Goal: Information Seeking & Learning: Learn about a topic

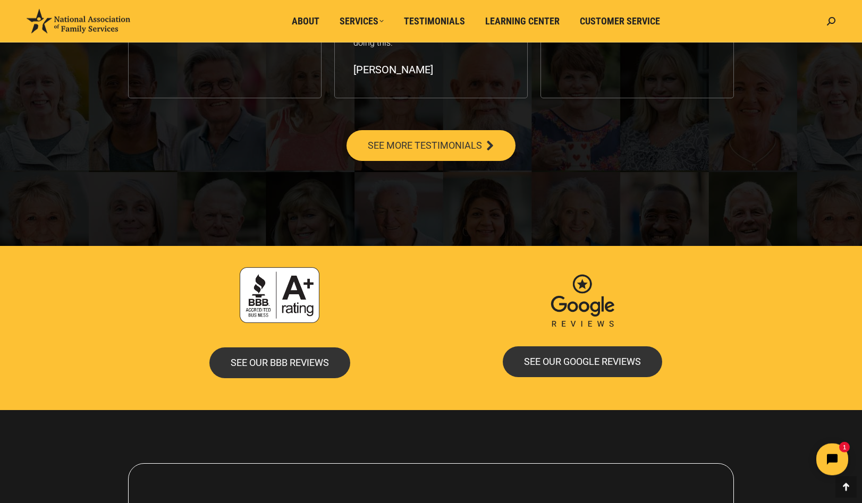
scroll to position [1993, 0]
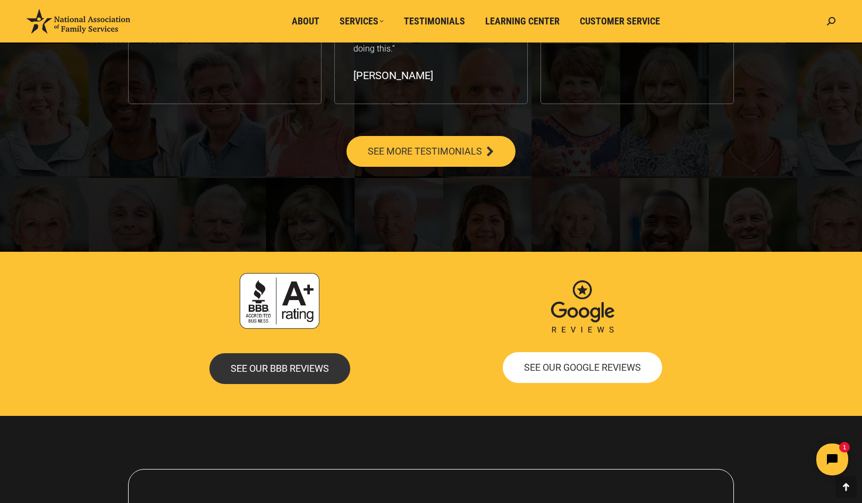
click at [553, 365] on span "SEE OUR GOOGLE REVIEWS" at bounding box center [582, 368] width 117 height 10
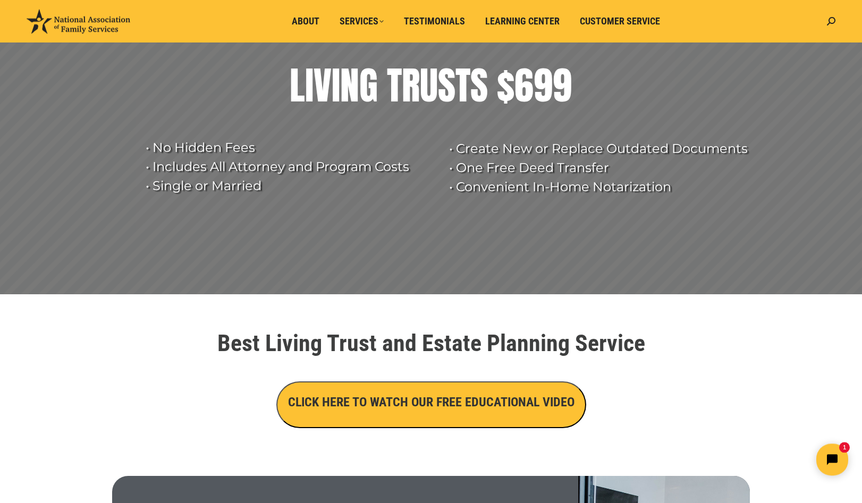
scroll to position [21, 0]
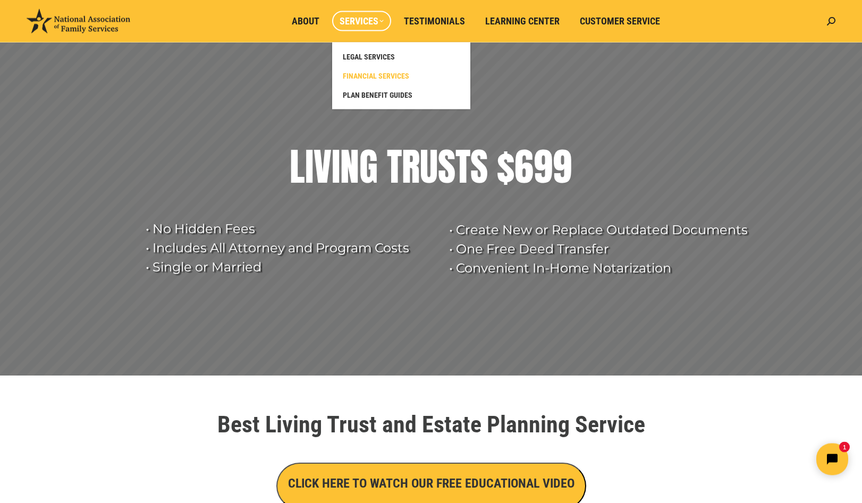
click at [358, 73] on span "FINANCIAL SERVICES" at bounding box center [376, 76] width 66 height 10
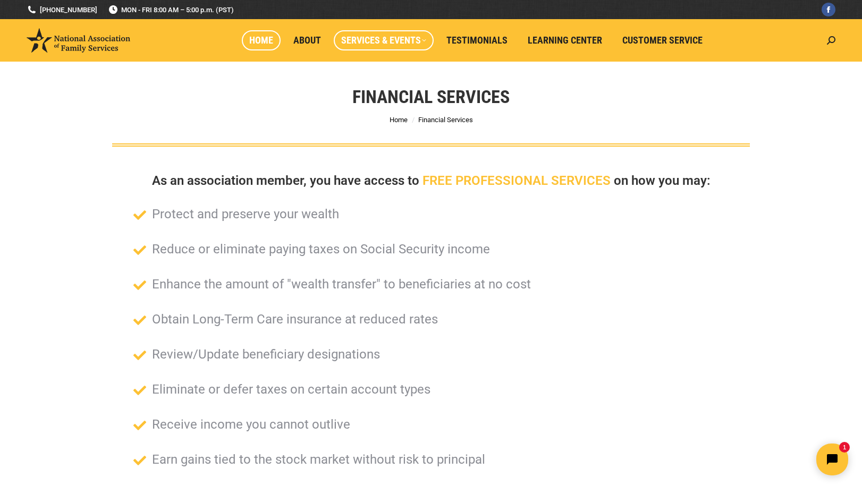
click at [263, 44] on span "Home" at bounding box center [261, 41] width 24 height 12
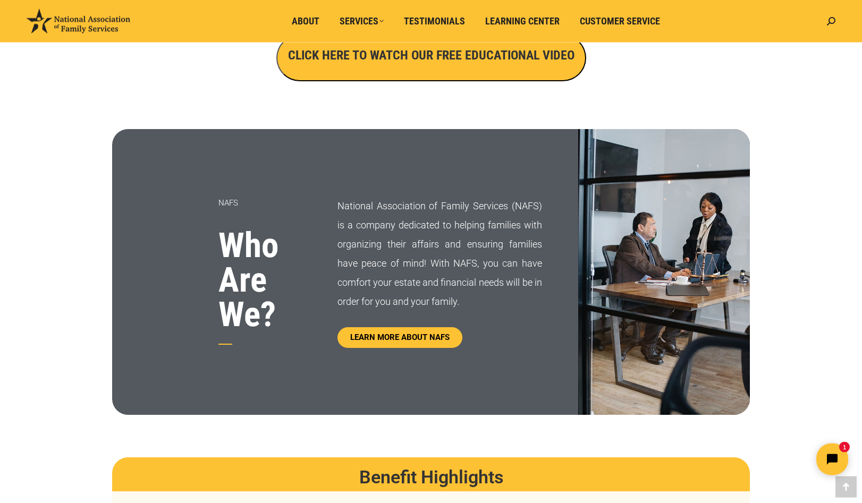
scroll to position [480, 0]
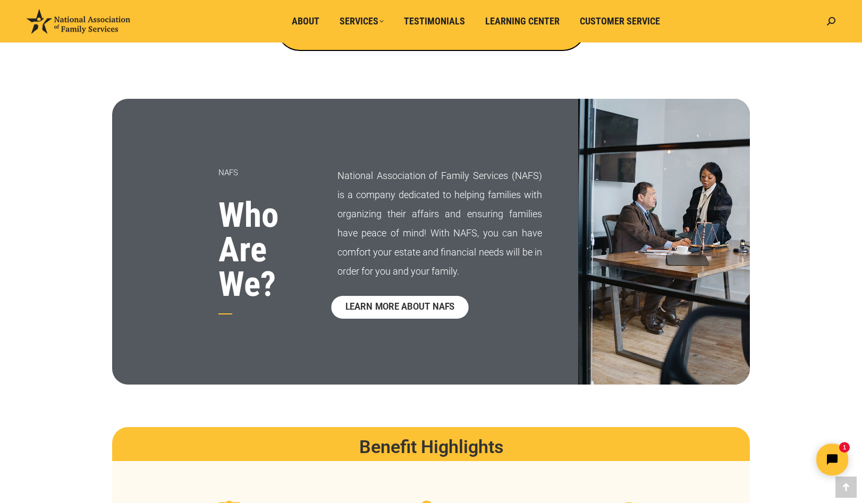
click at [421, 308] on span "LEARN MORE ABOUT NAFS" at bounding box center [400, 307] width 110 height 9
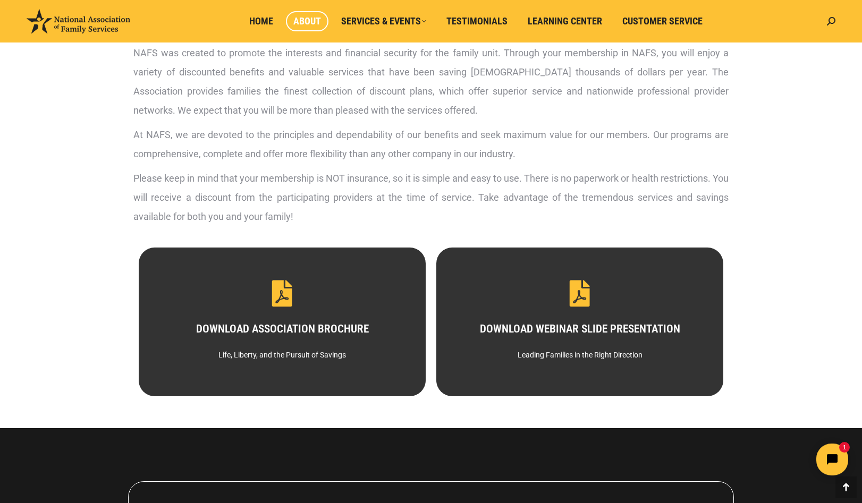
scroll to position [404, 0]
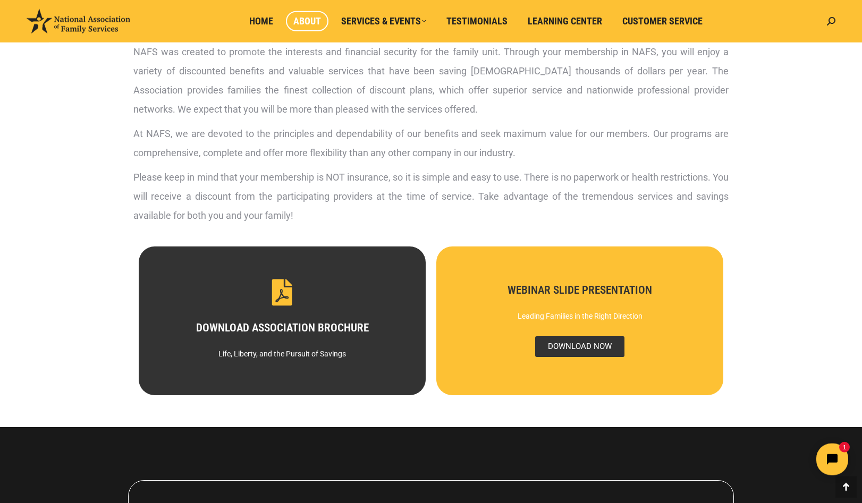
click at [583, 341] on span "DOWNLOAD NOW" at bounding box center [579, 347] width 89 height 21
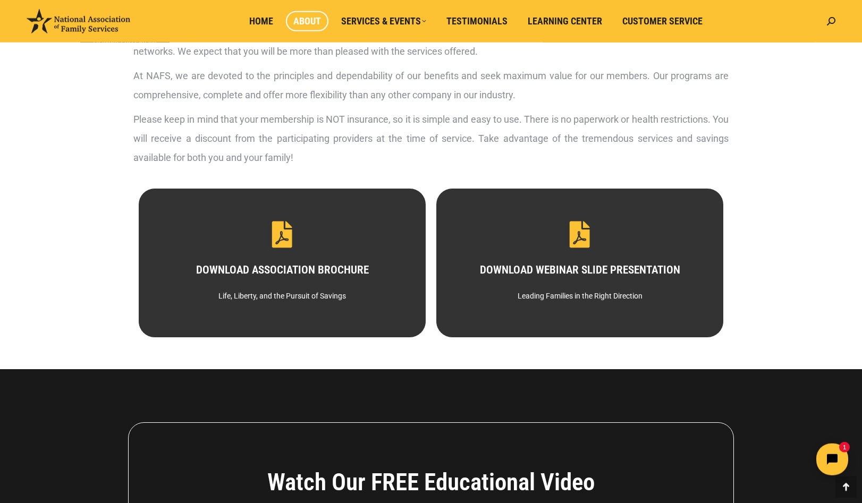
scroll to position [541, 0]
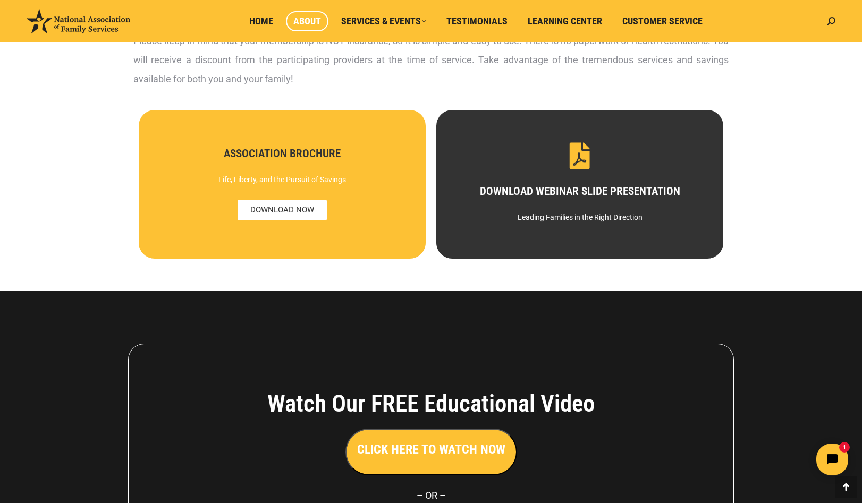
click at [288, 216] on span "DOWNLOAD NOW" at bounding box center [282, 210] width 89 height 21
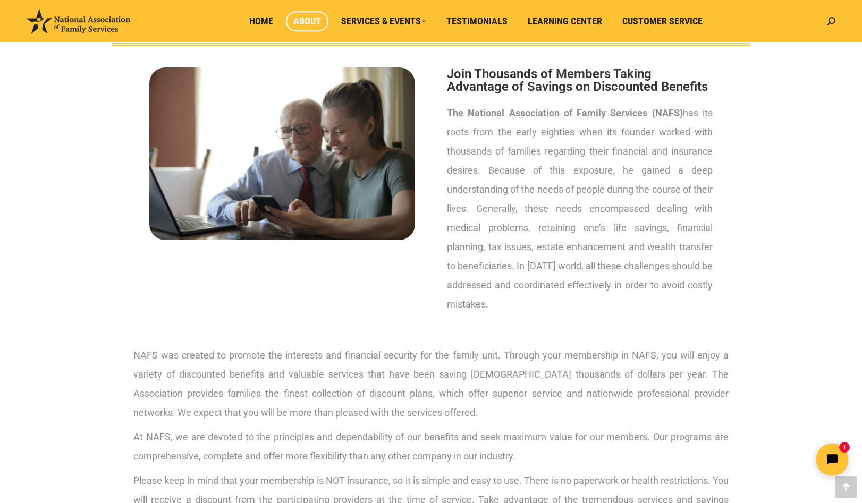
scroll to position [0, 0]
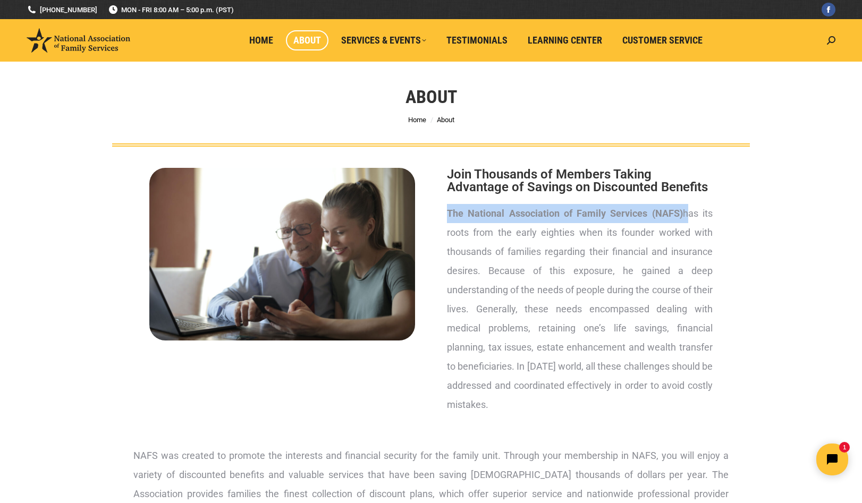
drag, startPoint x: 448, startPoint y: 215, endPoint x: 682, endPoint y: 211, distance: 233.4
click at [682, 211] on p "The National Association of Family Services (NAFS) has its roots from the early…" at bounding box center [580, 309] width 266 height 211
